Goal: Task Accomplishment & Management: Manage account settings

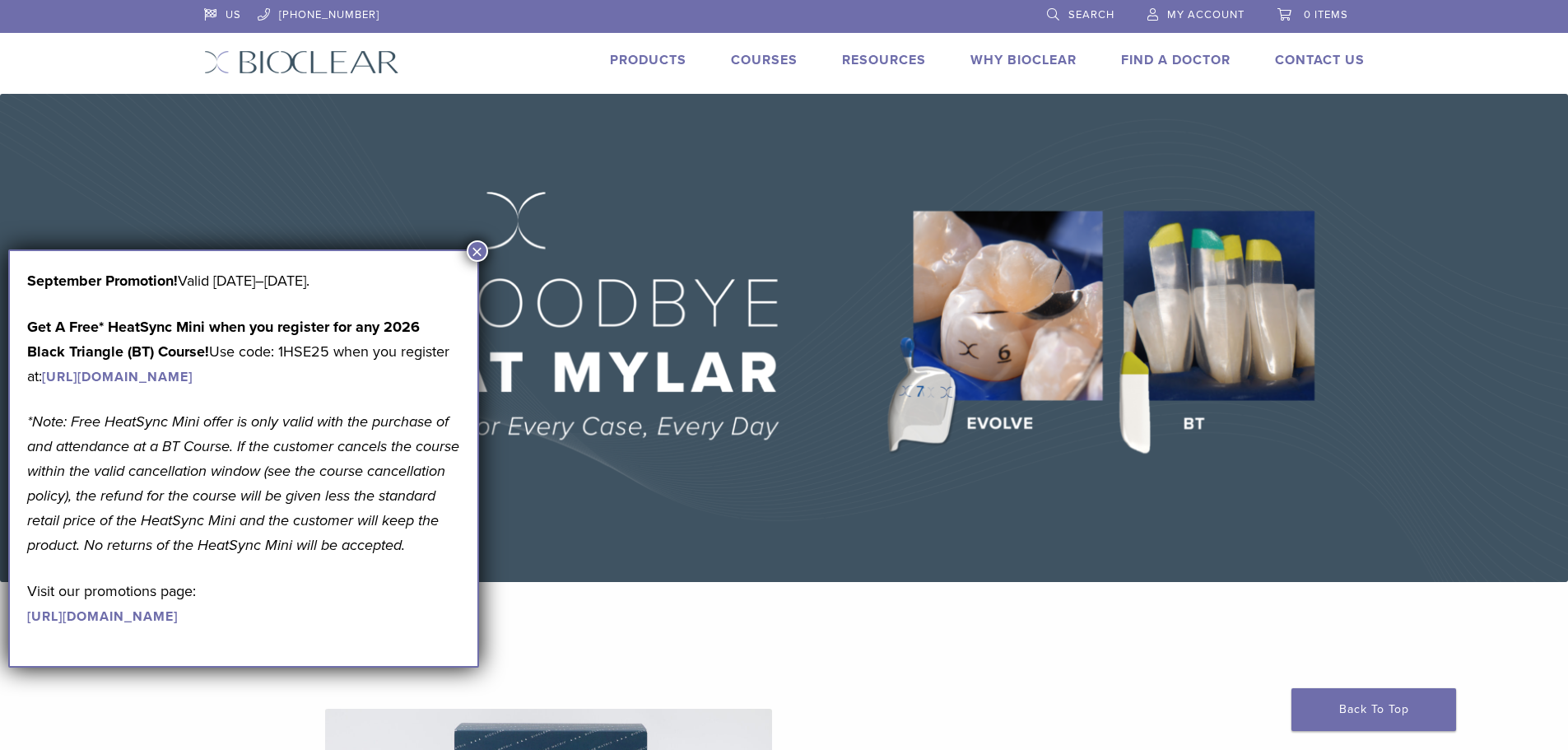
click at [482, 254] on button "×" at bounding box center [477, 251] width 21 height 21
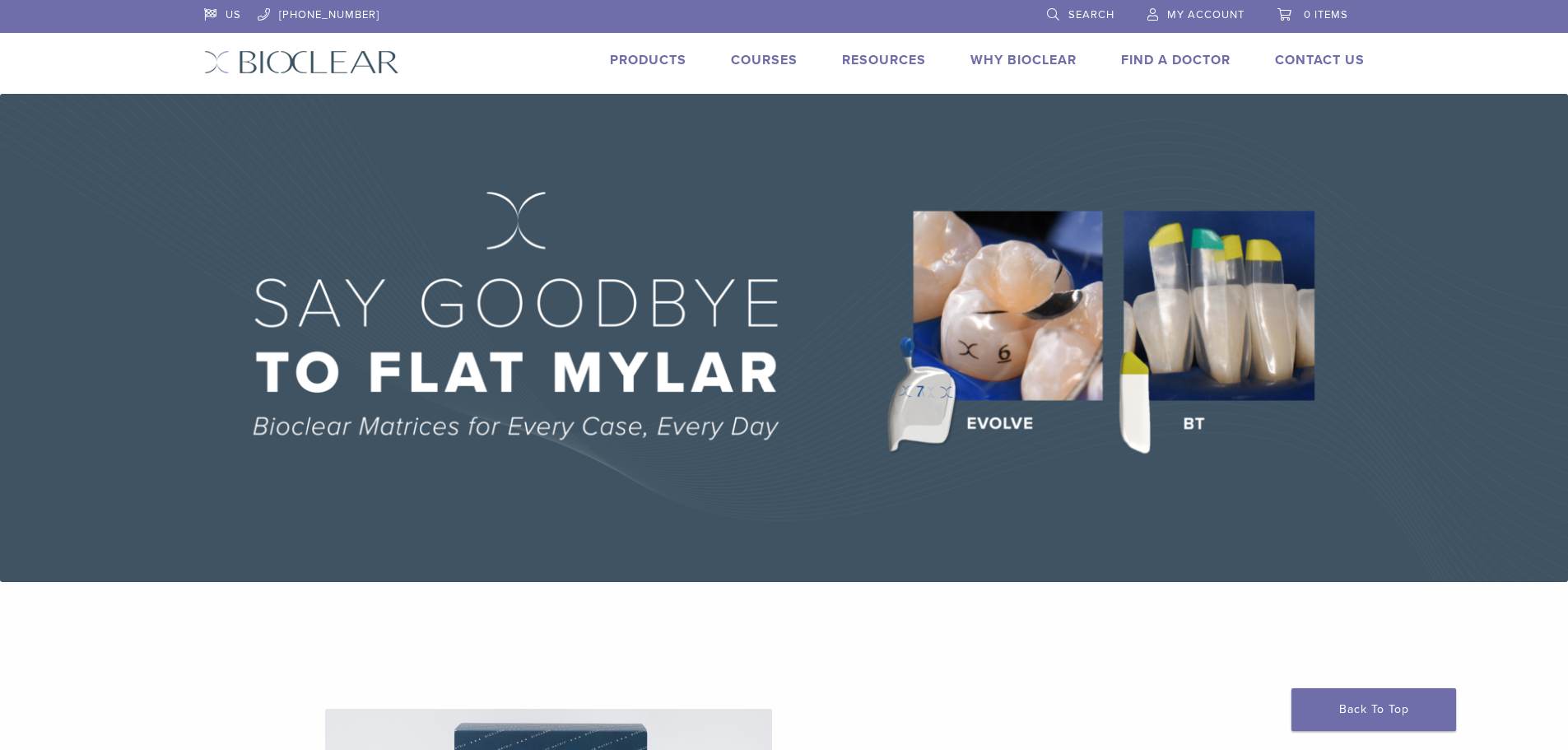
click at [1199, 20] on span "My Account" at bounding box center [1206, 15] width 77 height 13
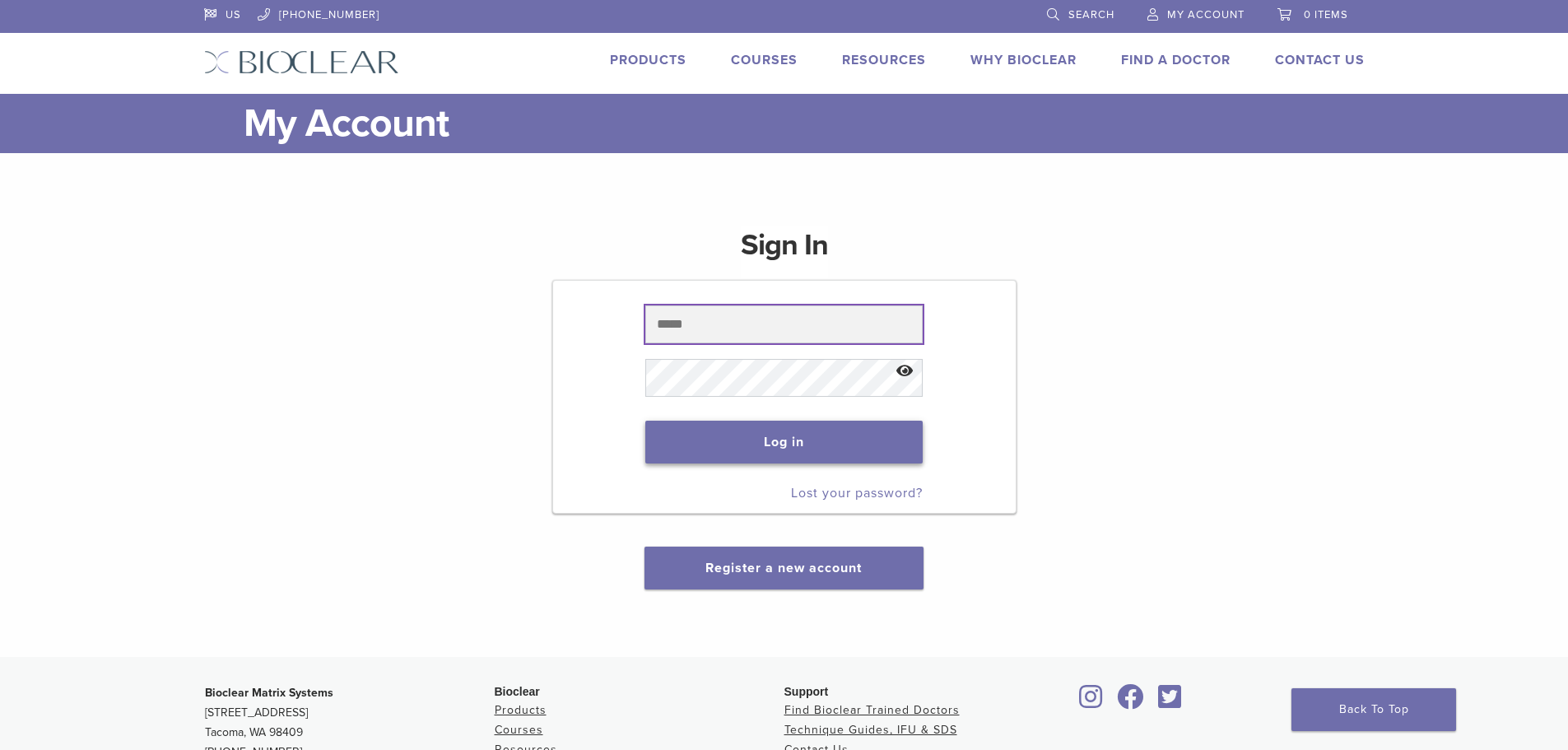
type input "**********"
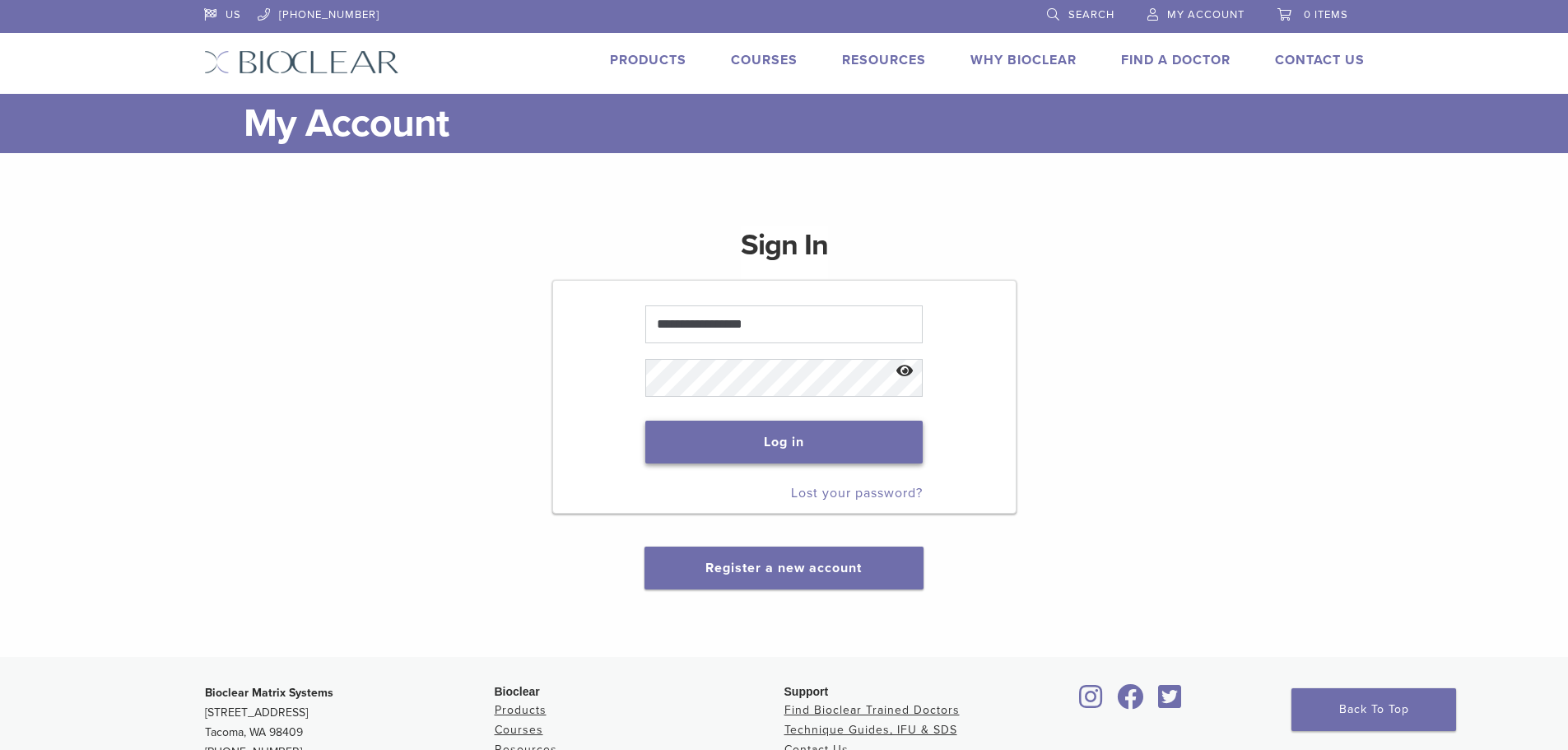
click at [735, 444] on button "Log in" at bounding box center [784, 442] width 277 height 43
